Goal: Task Accomplishment & Management: Use online tool/utility

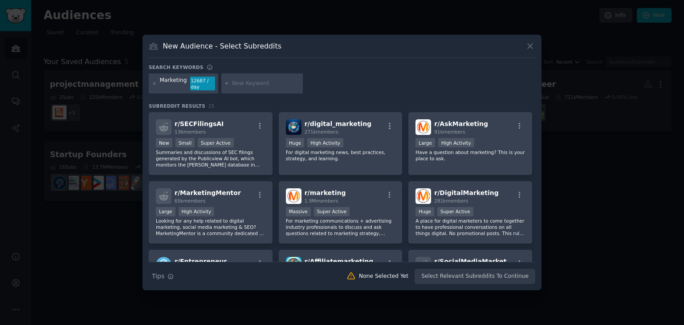
click at [529, 52] on div "New Audience - Select Subreddits" at bounding box center [342, 49] width 387 height 17
click at [529, 46] on icon at bounding box center [530, 45] width 9 height 9
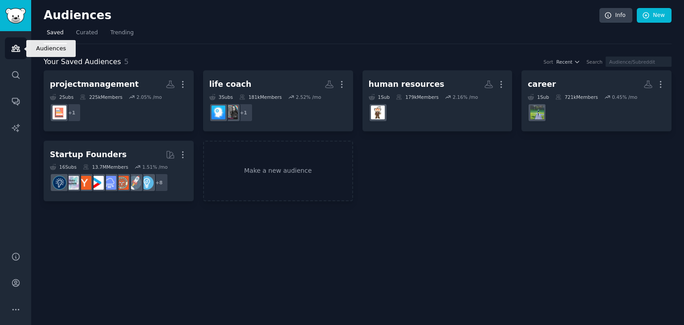
click at [16, 51] on icon "Sidebar" at bounding box center [16, 48] width 8 height 6
click at [273, 168] on link "Make a new audience" at bounding box center [278, 171] width 150 height 61
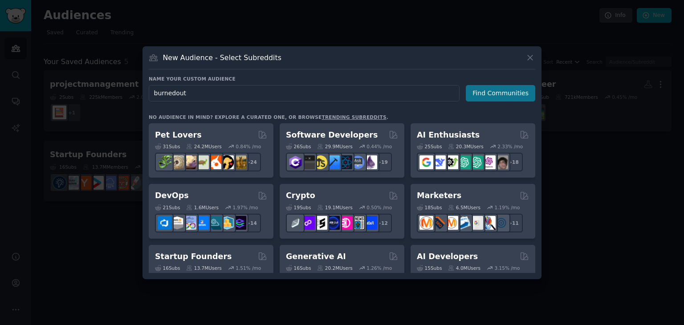
type input "burnedout"
click at [488, 94] on button "Find Communities" at bounding box center [500, 93] width 69 height 16
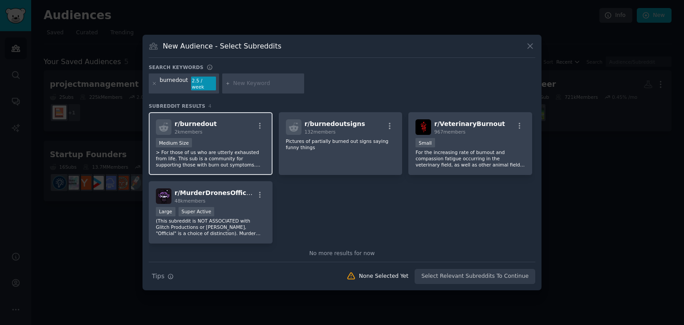
click at [195, 149] on p "> For those of us who are utterly exhausted from life. This sub is a community …" at bounding box center [211, 158] width 110 height 19
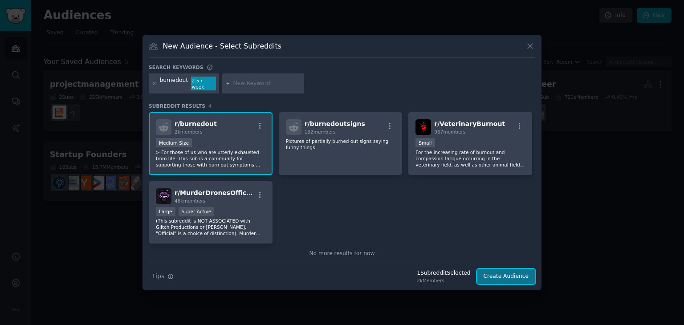
click at [503, 274] on button "Create Audience" at bounding box center [506, 276] width 59 height 15
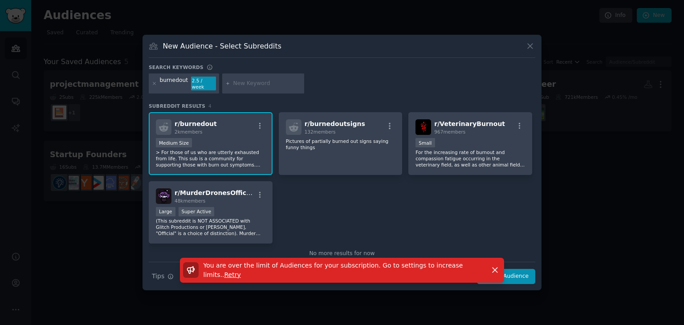
click at [204, 158] on p "> For those of us who are utterly exhausted from life. This sub is a community …" at bounding box center [211, 158] width 110 height 19
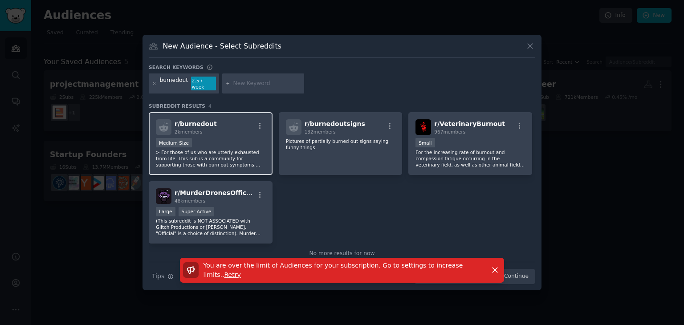
click at [182, 132] on div "r/ burnedout 2k members Medium Size > For those of us who are utterly exhausted…" at bounding box center [211, 143] width 124 height 63
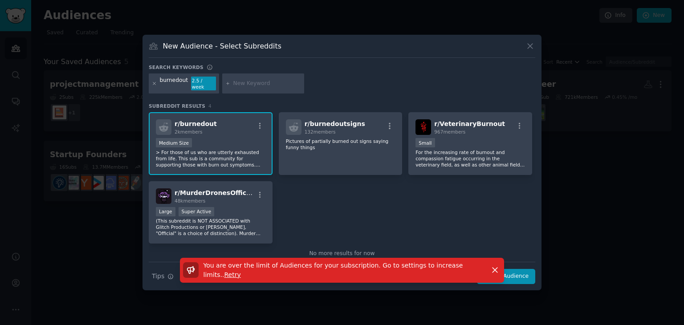
click at [154, 84] on icon at bounding box center [154, 83] width 5 height 5
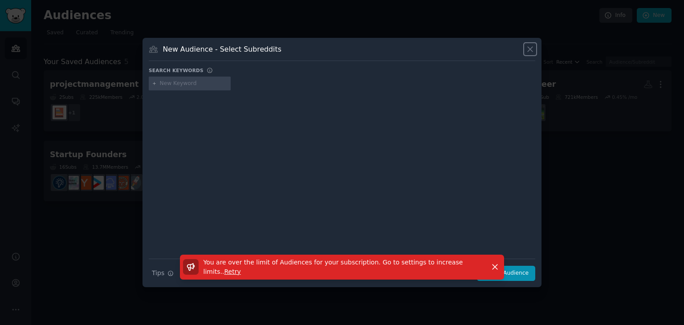
click at [529, 49] on icon at bounding box center [530, 49] width 5 height 5
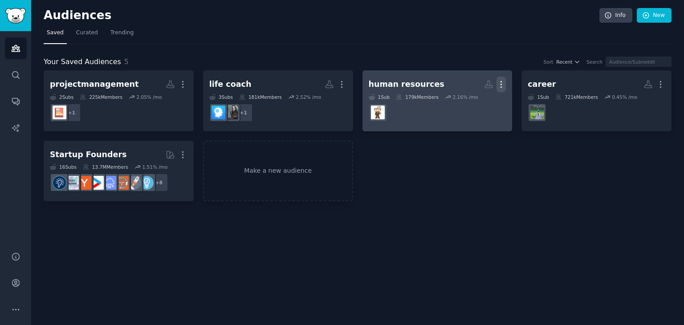
click at [501, 84] on icon "button" at bounding box center [501, 85] width 1 height 6
click at [476, 100] on p "Delete" at bounding box center [477, 102] width 20 height 9
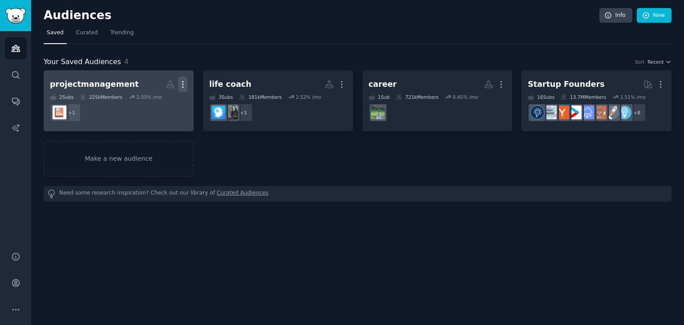
click at [185, 83] on icon "button" at bounding box center [182, 84] width 9 height 9
click at [156, 106] on p "Delete" at bounding box center [158, 102] width 20 height 9
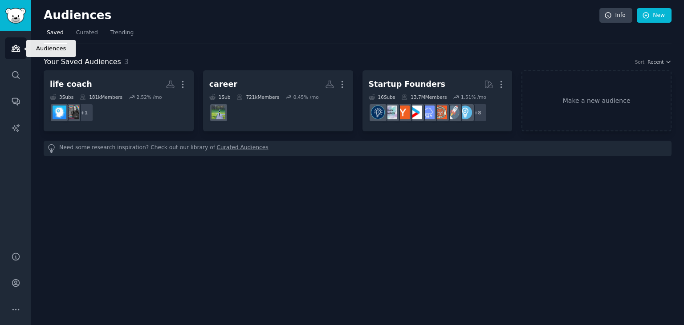
click at [18, 54] on link "Audiences" at bounding box center [16, 48] width 22 height 22
click at [18, 44] on icon "Sidebar" at bounding box center [15, 48] width 9 height 9
click at [575, 101] on link "Make a new audience" at bounding box center [597, 100] width 150 height 61
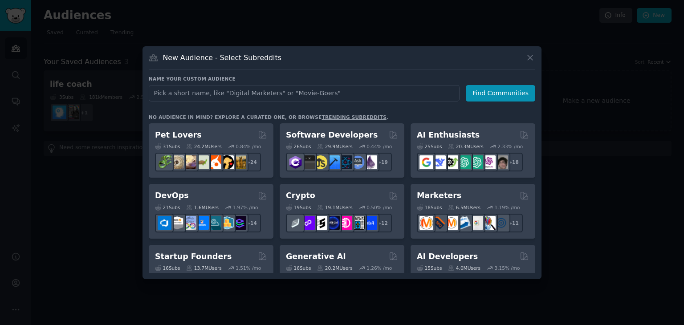
drag, startPoint x: 362, startPoint y: 100, endPoint x: 237, endPoint y: 96, distance: 125.3
click at [237, 96] on input "text" at bounding box center [304, 93] width 311 height 16
click at [236, 96] on input "text" at bounding box center [304, 93] width 311 height 16
type input "stress"
click at [505, 97] on button "Find Communities" at bounding box center [500, 93] width 69 height 16
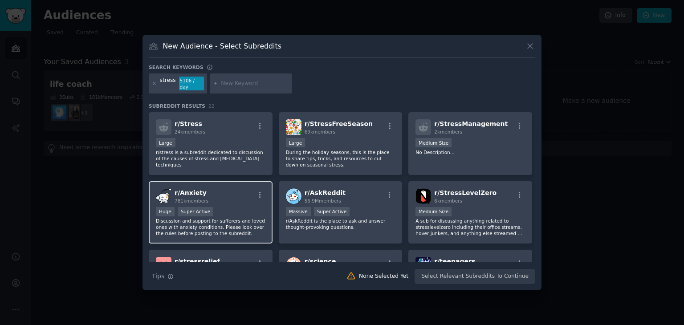
click at [216, 223] on p "Discussion and support for sufferers and loved ones with anxiety conditions. Pl…" at bounding box center [211, 227] width 110 height 19
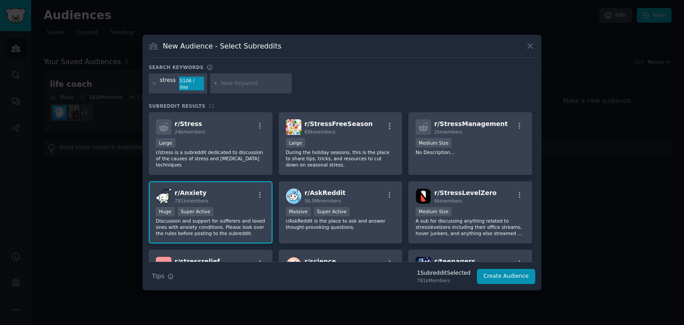
click at [199, 198] on span "781k members" at bounding box center [192, 200] width 34 height 5
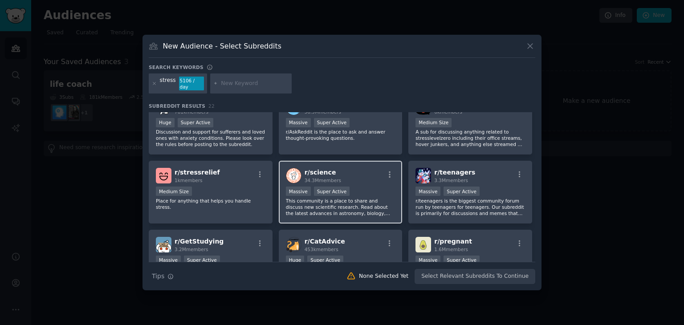
scroll to position [45, 0]
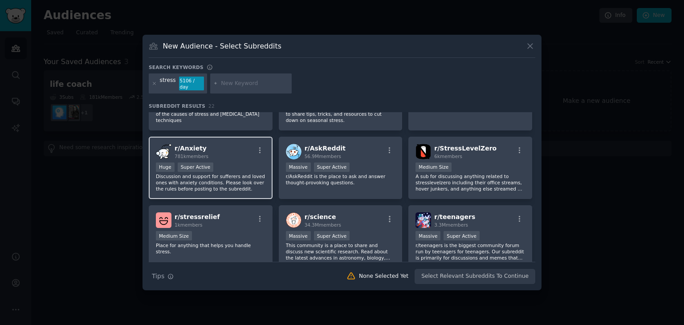
click at [232, 173] on p "Discussion and support for sufferers and loved ones with anxiety conditions. Pl…" at bounding box center [211, 182] width 110 height 19
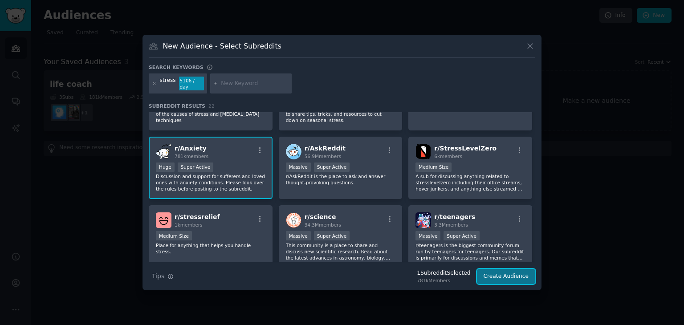
click at [505, 272] on button "Create Audience" at bounding box center [506, 276] width 59 height 15
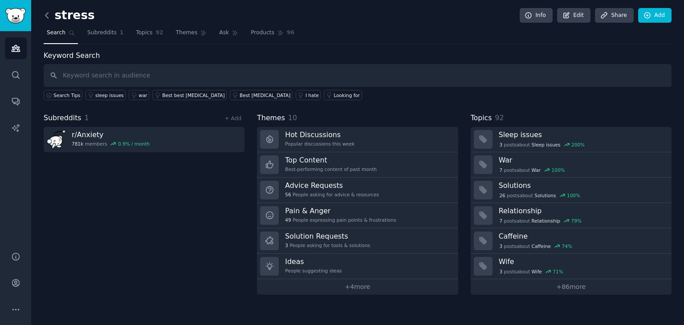
click at [50, 16] on icon at bounding box center [46, 15] width 9 height 9
